Goal: Find specific page/section: Find specific page/section

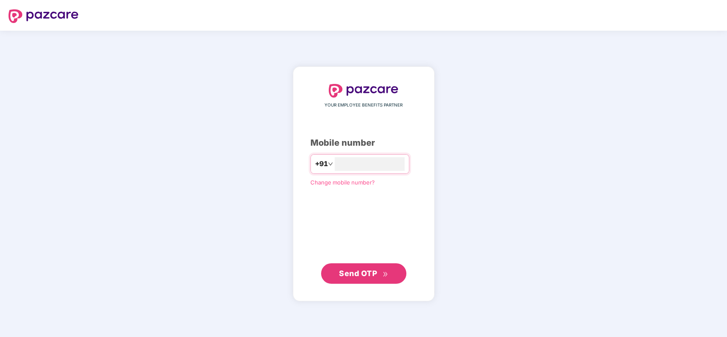
type input "**********"
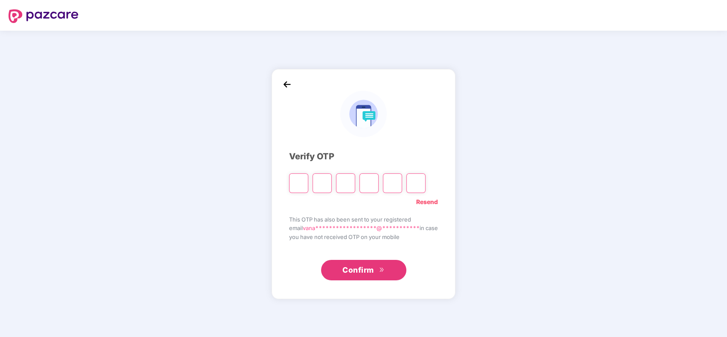
type input "*"
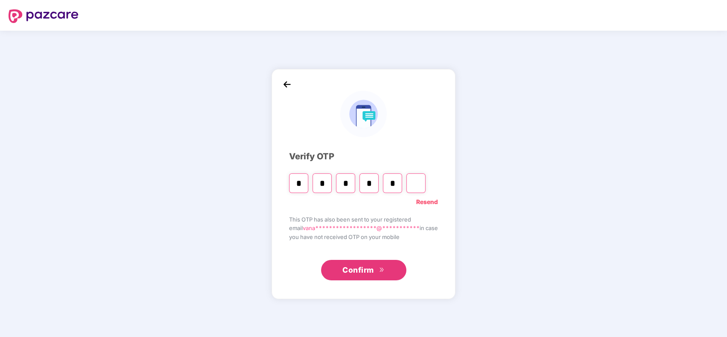
type input "*"
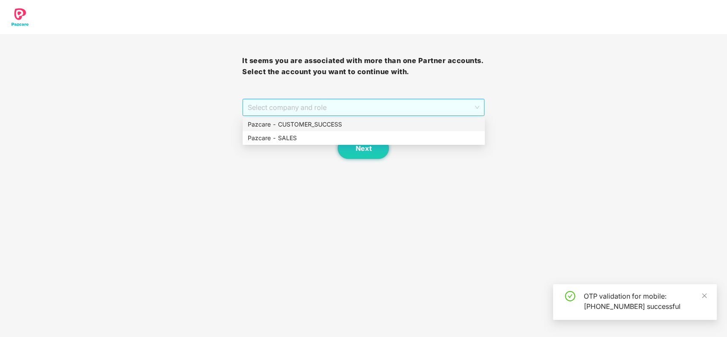
click at [424, 111] on span "Select company and role" at bounding box center [363, 107] width 231 height 16
click at [422, 130] on div "Pazcare - CUSTOMER_SUCCESS" at bounding box center [364, 125] width 242 height 14
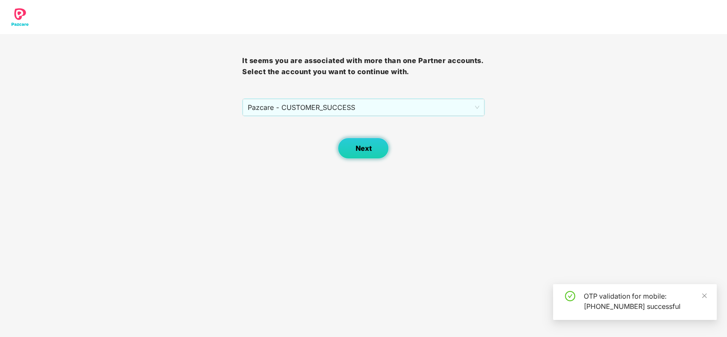
click at [380, 141] on button "Next" at bounding box center [363, 148] width 51 height 21
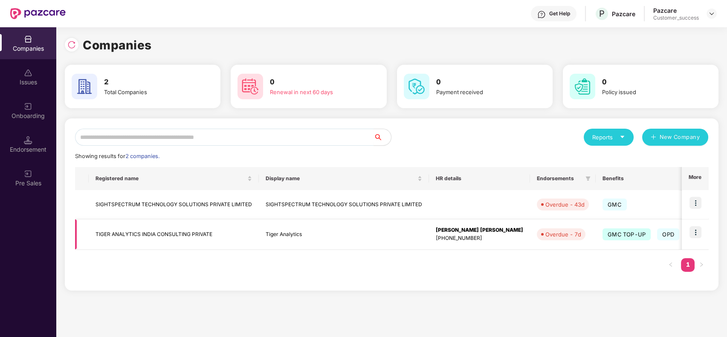
click at [188, 228] on td "TIGER ANALYTICS INDIA CONSULTING PRIVATE" at bounding box center [174, 235] width 170 height 30
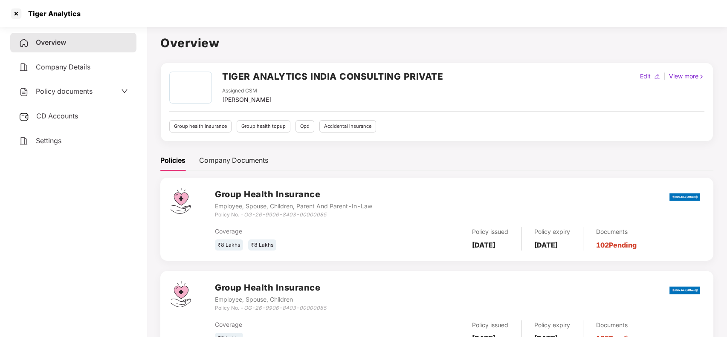
click at [126, 90] on icon "down" at bounding box center [124, 91] width 7 height 7
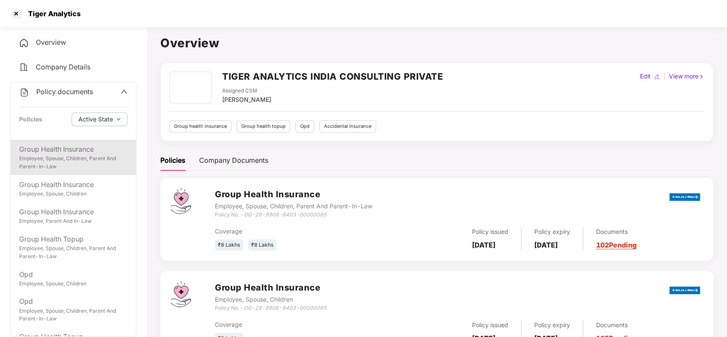
click at [103, 156] on div "Employee, Spouse, Children, Parent And Parent-In-Law" at bounding box center [73, 163] width 108 height 16
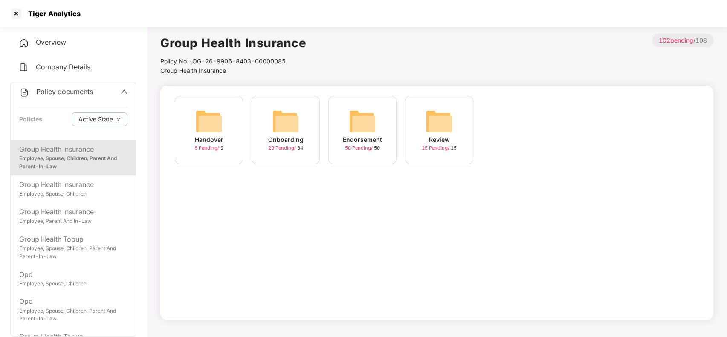
click at [198, 142] on div "Handover" at bounding box center [209, 139] width 29 height 9
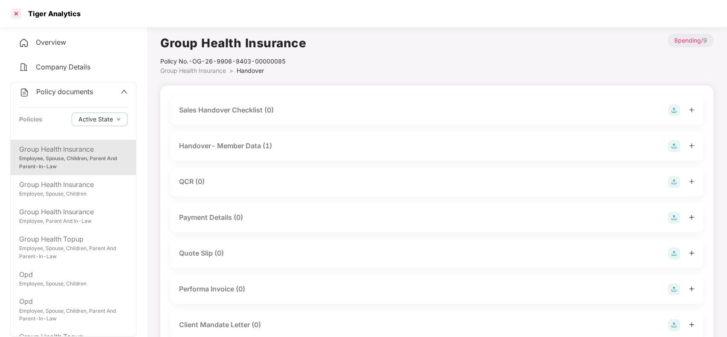
click at [14, 15] on div at bounding box center [16, 14] width 14 height 14
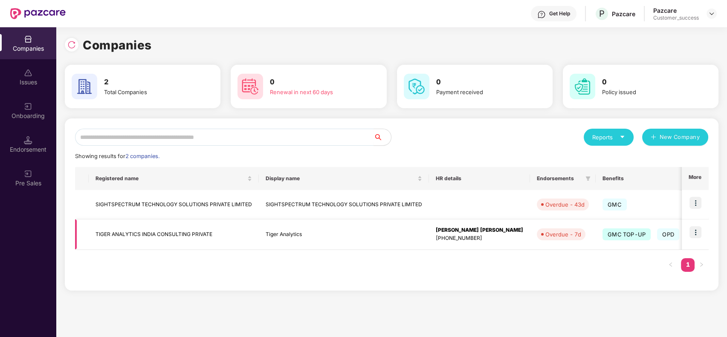
click at [156, 233] on td "TIGER ANALYTICS INDIA CONSULTING PRIVATE" at bounding box center [174, 235] width 170 height 30
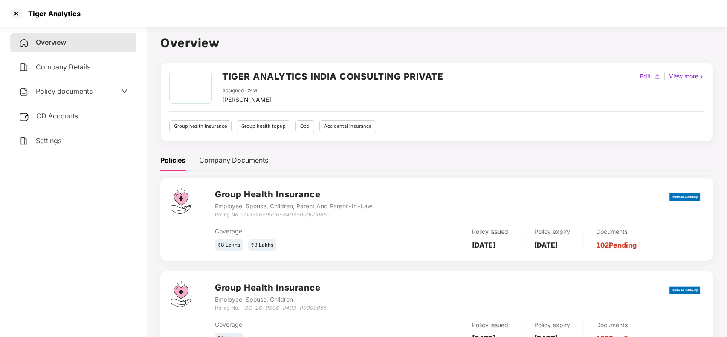
click at [89, 92] on span "Policy documents" at bounding box center [64, 91] width 57 height 9
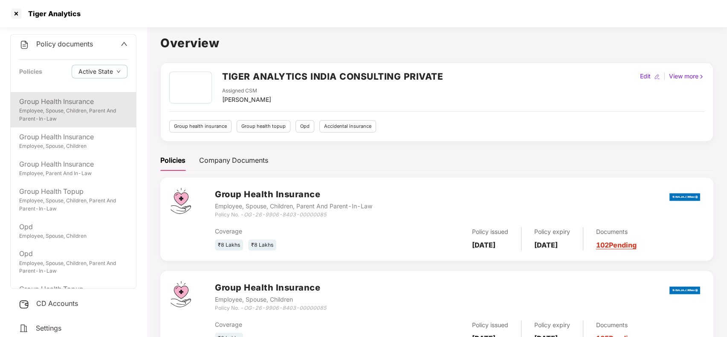
click at [91, 123] on div "Group Health Insurance Employee, Spouse, Children, Parent And Parent-In-Law" at bounding box center [73, 109] width 125 height 35
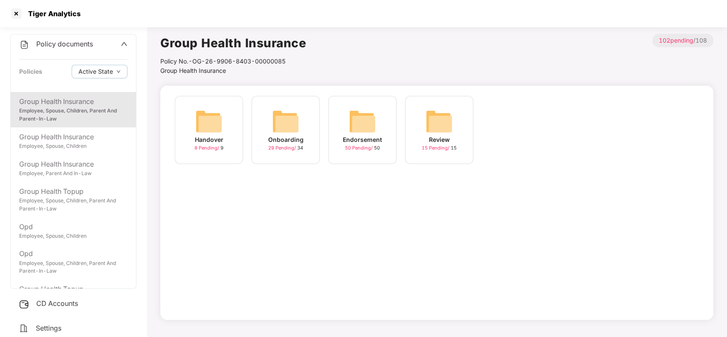
click at [357, 142] on div "Endorsement" at bounding box center [362, 139] width 39 height 9
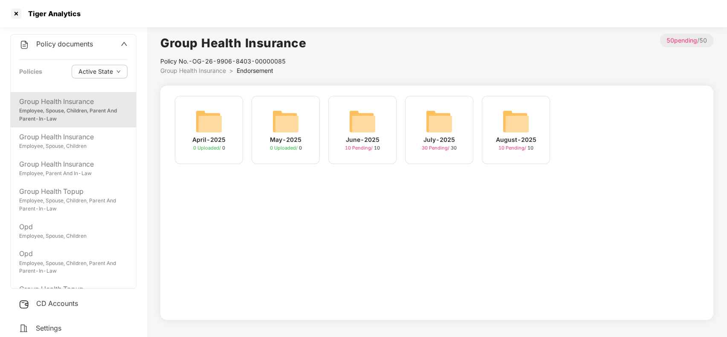
click at [101, 114] on div "Employee, Spouse, Children, Parent And Parent-In-Law" at bounding box center [73, 115] width 108 height 16
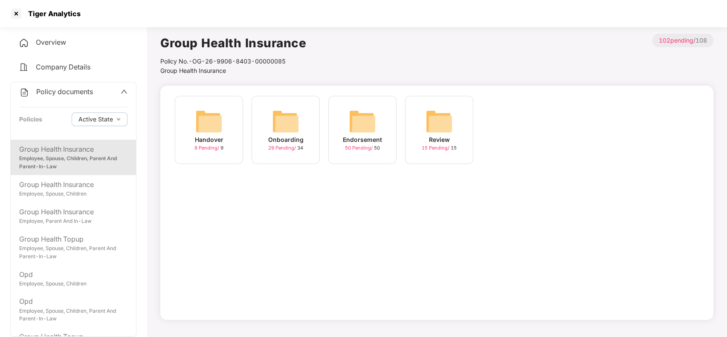
click at [286, 144] on div "Onboarding" at bounding box center [285, 139] width 35 height 9
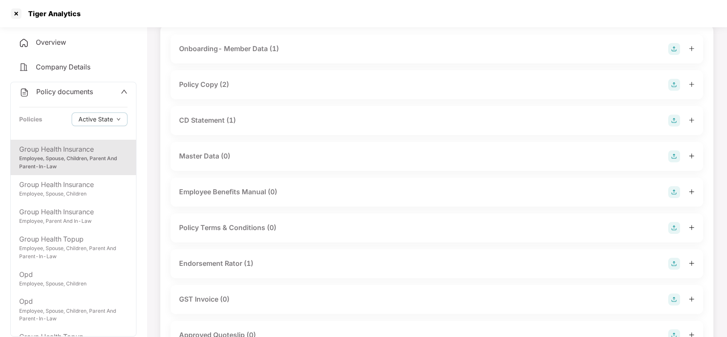
scroll to position [62, 0]
click at [226, 84] on div "Policy Copy (2)" at bounding box center [204, 83] width 50 height 11
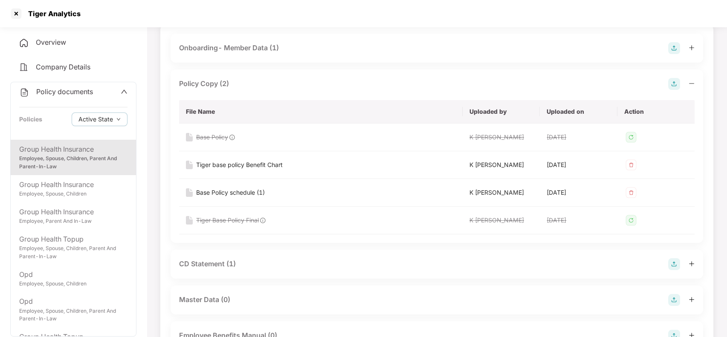
click at [226, 84] on div "Policy Copy (2)" at bounding box center [204, 83] width 50 height 11
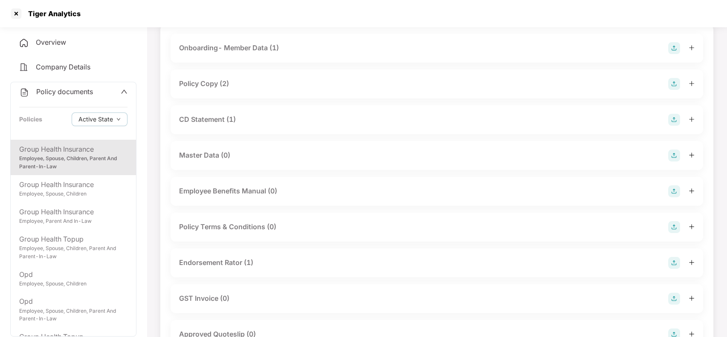
click at [93, 155] on div "Employee, Spouse, Children, Parent And Parent-In-Law" at bounding box center [73, 163] width 108 height 16
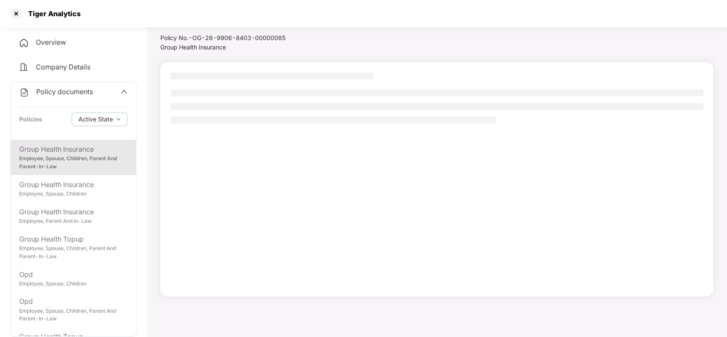
scroll to position [23, 0]
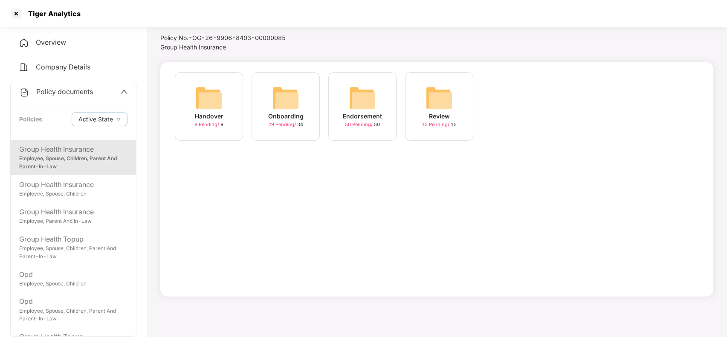
click at [211, 114] on div "Handover" at bounding box center [209, 116] width 29 height 9
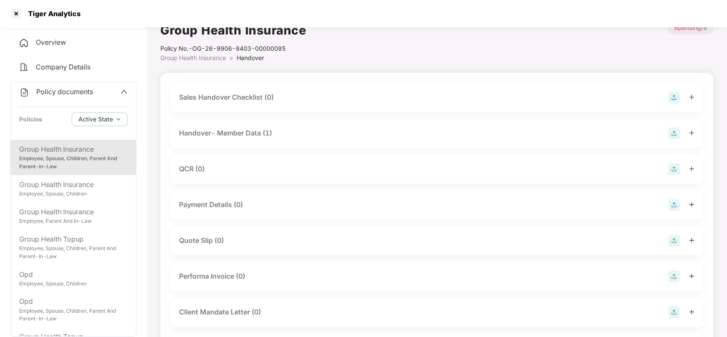
scroll to position [101, 0]
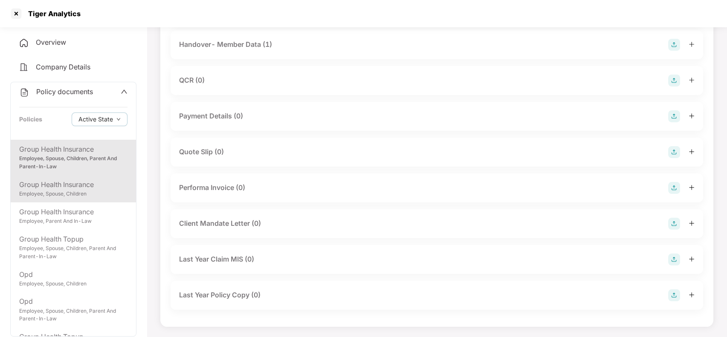
click at [69, 199] on div "Group Health Insurance Employee, Spouse, Children" at bounding box center [73, 188] width 125 height 27
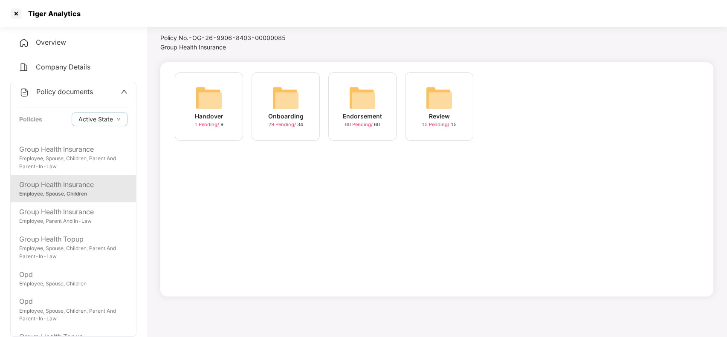
click at [222, 97] on img at bounding box center [208, 97] width 27 height 27
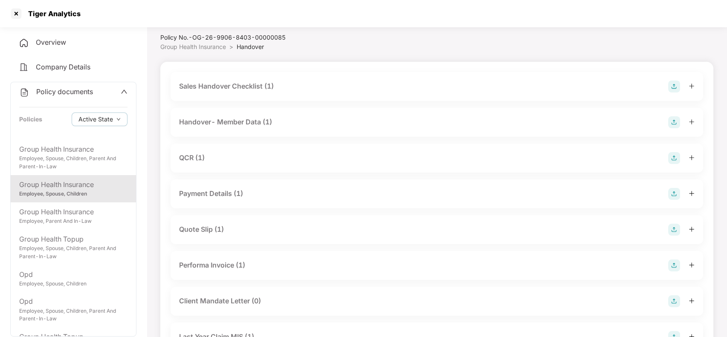
scroll to position [19, 0]
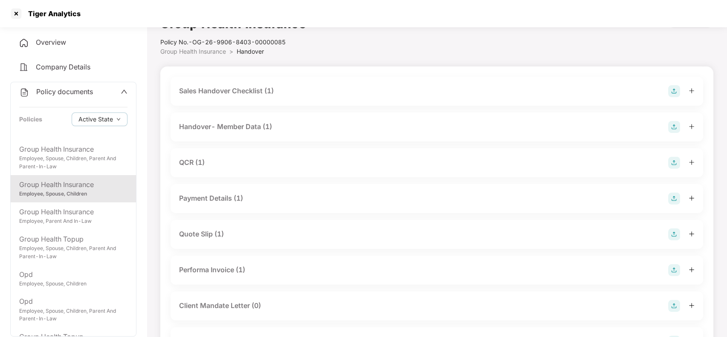
click at [227, 202] on div "Payment Details (1)" at bounding box center [211, 198] width 64 height 11
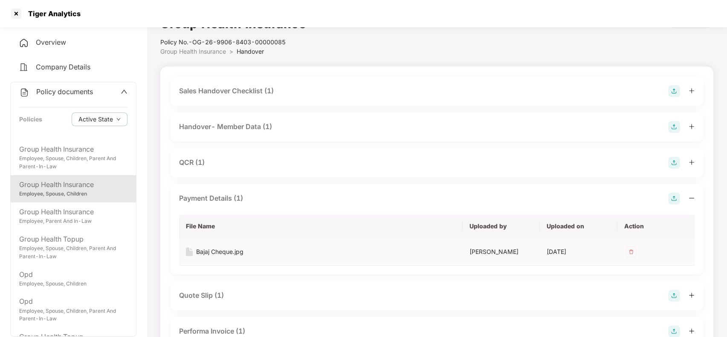
click at [229, 252] on div "Bajaj Cheque.jpg" at bounding box center [219, 251] width 47 height 9
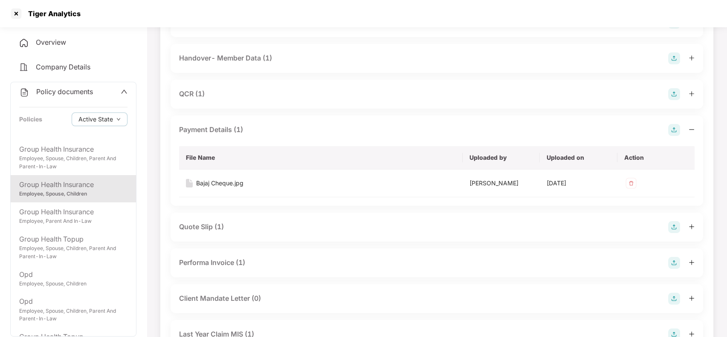
scroll to position [89, 0]
click at [235, 263] on div "Performa Invoice (1)" at bounding box center [212, 262] width 66 height 11
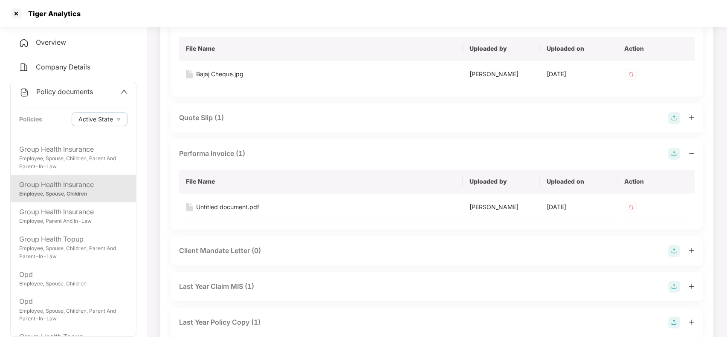
scroll to position [198, 0]
click at [235, 201] on td "Untitled document.pdf" at bounding box center [321, 207] width 284 height 28
click at [236, 208] on div "Untitled document.pdf" at bounding box center [227, 206] width 63 height 9
click at [252, 208] on div "Untitled document.pdf" at bounding box center [227, 206] width 63 height 9
